Goal: Entertainment & Leisure: Consume media (video, audio)

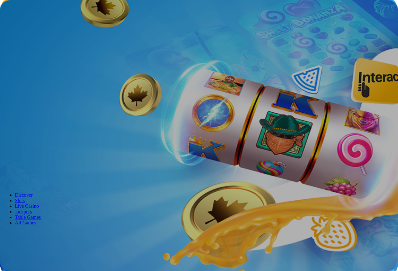
type input "**********"
click at [16, 125] on span "Log In" at bounding box center [10, 127] width 11 height 5
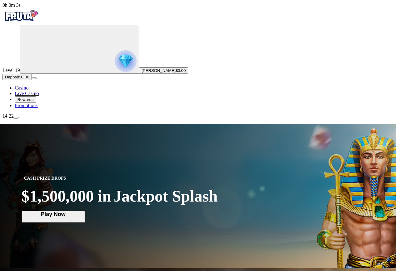
click at [115, 63] on img "Primary" at bounding box center [126, 61] width 22 height 22
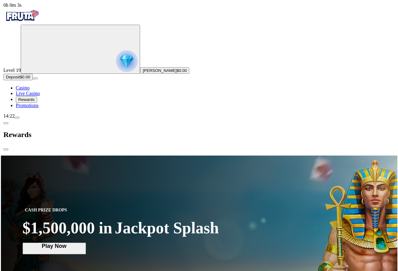
scroll to position [332, 0]
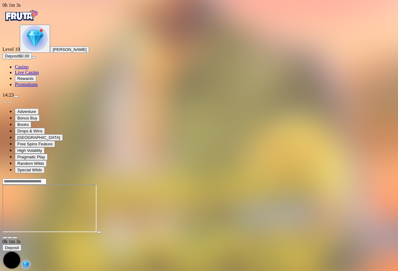
click at [5, 238] on span "close icon" at bounding box center [5, 238] width 0 height 0
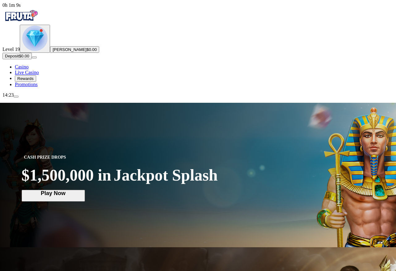
click at [42, 51] on img "Primary" at bounding box center [34, 38] width 25 height 25
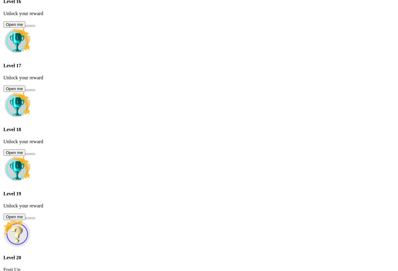
scroll to position [332, 0]
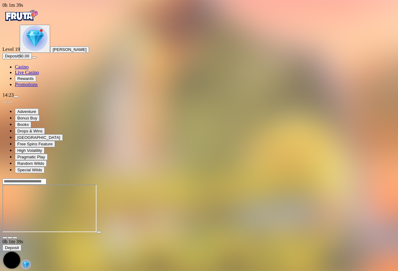
click at [5, 238] on span "close icon" at bounding box center [5, 238] width 0 height 0
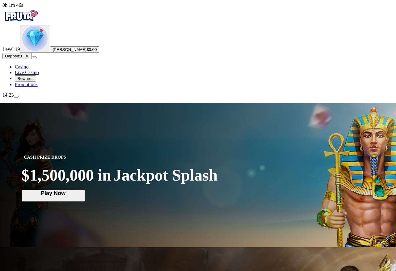
click at [32, 51] on img "Primary" at bounding box center [34, 38] width 25 height 25
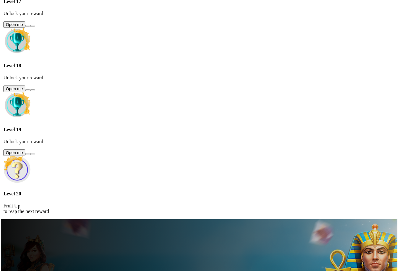
scroll to position [332, 0]
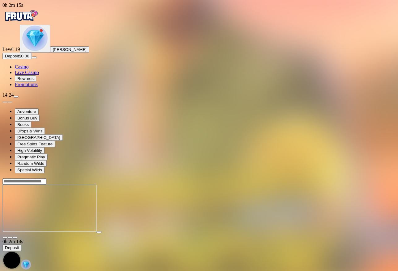
click at [5, 238] on span "close icon" at bounding box center [5, 238] width 0 height 0
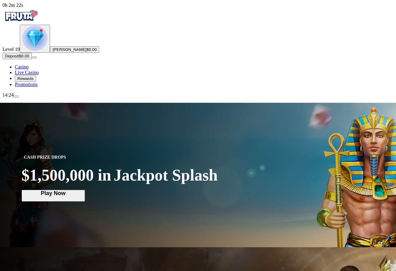
click at [40, 51] on img "Primary" at bounding box center [34, 38] width 25 height 25
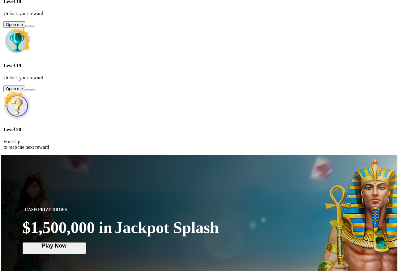
scroll to position [332, 0]
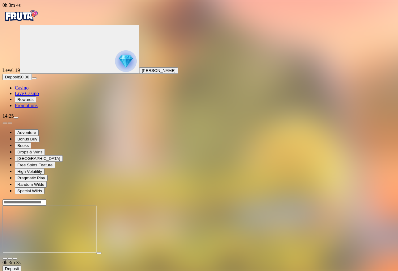
click at [5, 259] on span "close icon" at bounding box center [5, 259] width 0 height 0
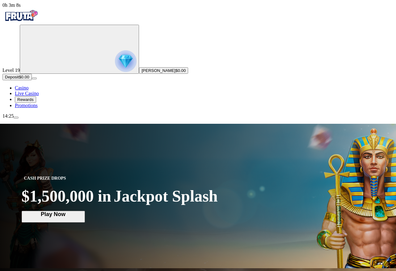
click at [16, 118] on span "menu icon" at bounding box center [16, 118] width 0 height 0
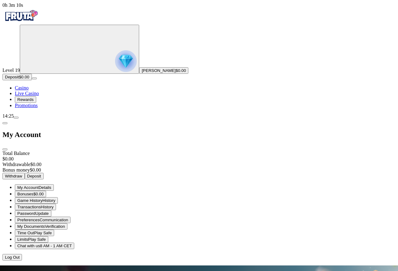
click at [115, 71] on img "Primary" at bounding box center [126, 61] width 22 height 22
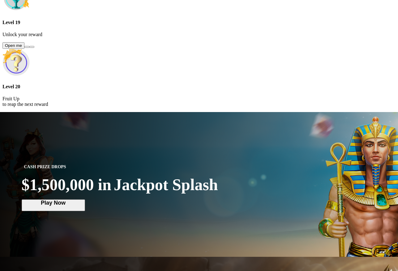
scroll to position [332, 0]
